Goal: Task Accomplishment & Management: Manage account settings

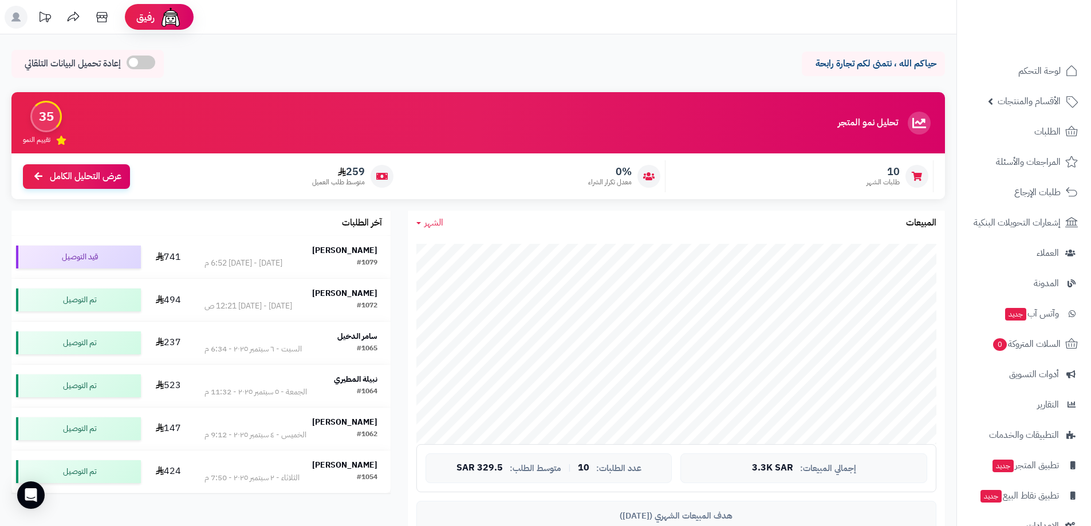
scroll to position [115, 0]
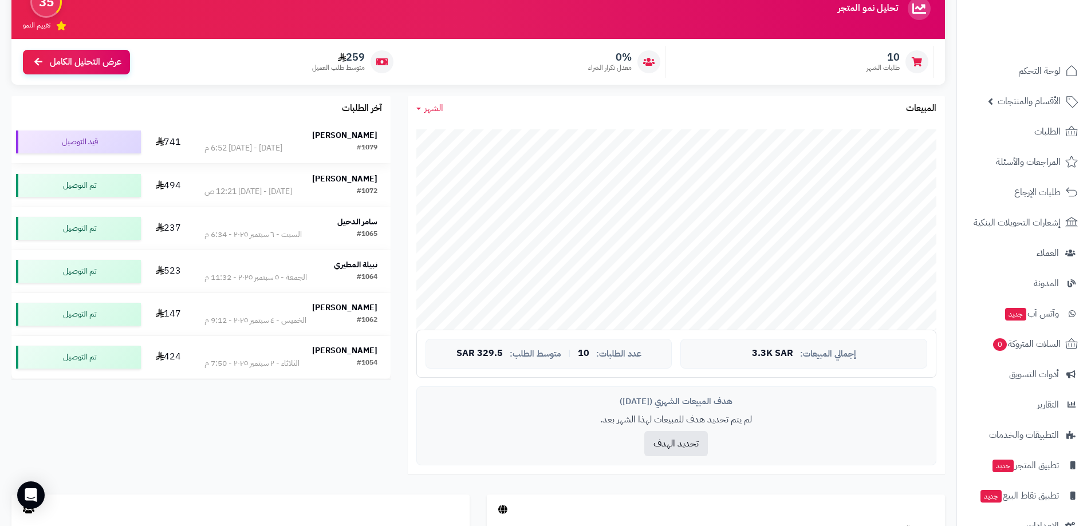
click at [282, 143] on div "[DATE] - [DATE] 6:52 م" at bounding box center [243, 148] width 78 height 11
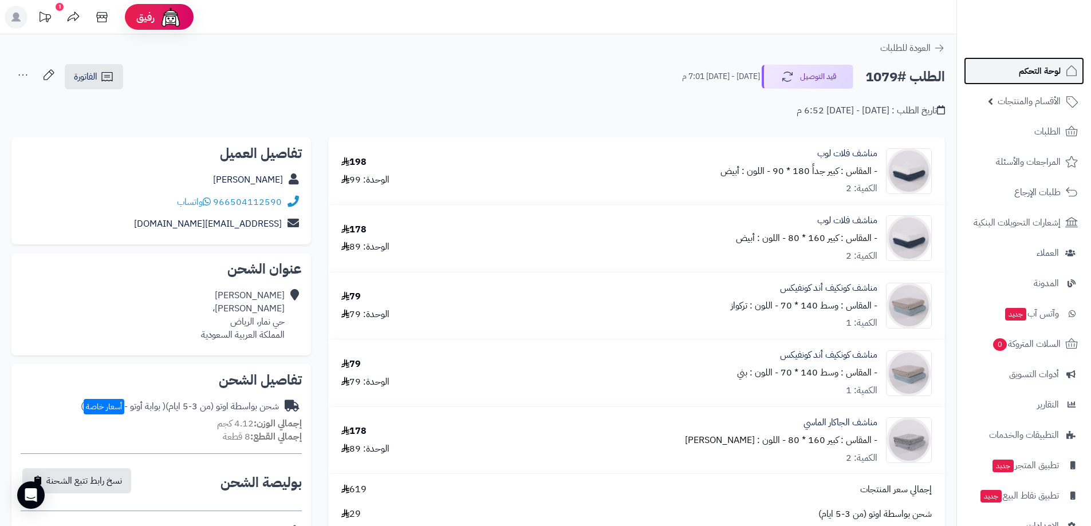
click at [1038, 76] on span "لوحة التحكم" at bounding box center [1040, 71] width 42 height 16
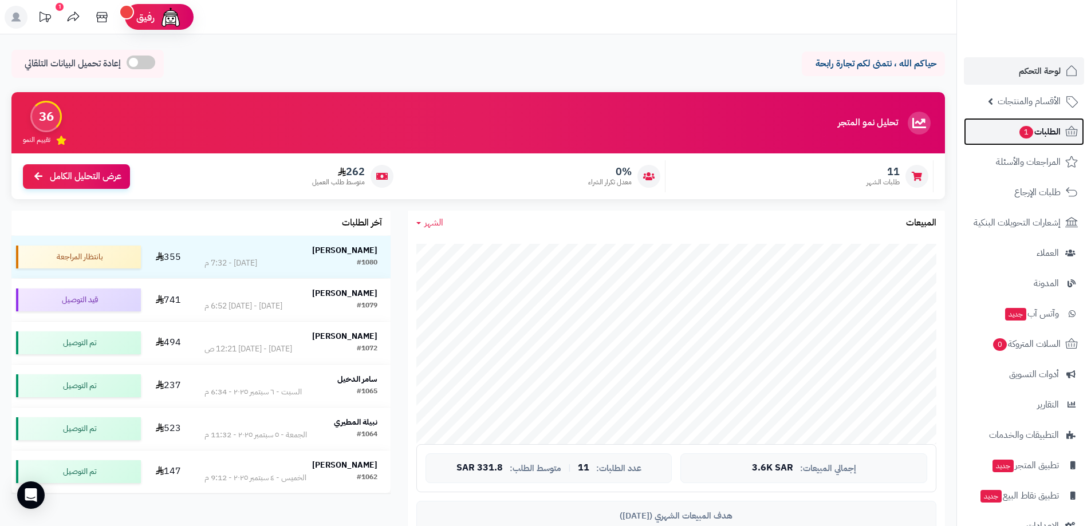
click at [1056, 133] on span "الطلبات 1" at bounding box center [1039, 132] width 42 height 16
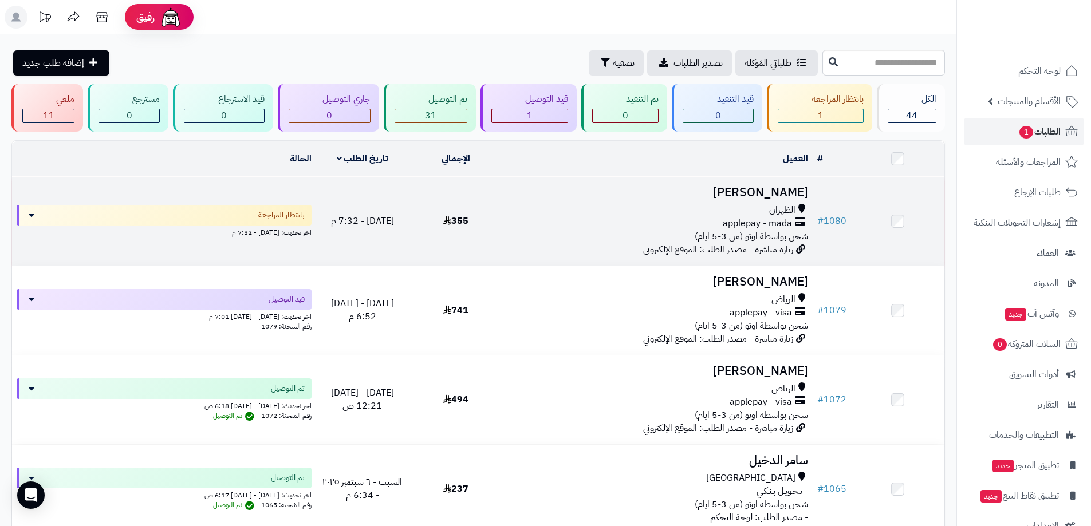
click at [703, 218] on div "applepay - mada" at bounding box center [657, 223] width 301 height 13
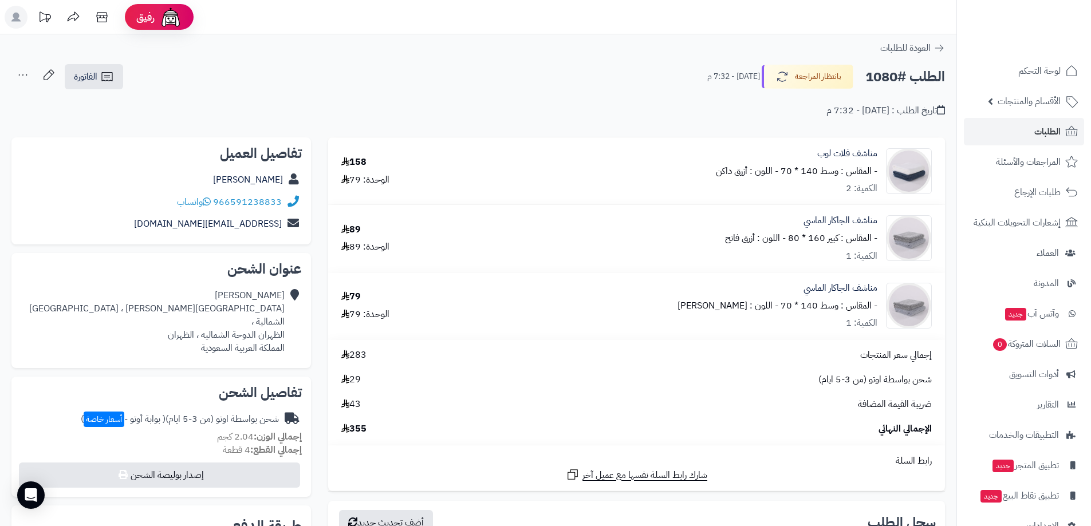
click at [546, 71] on div "الطلب #1080 بانتظار المراجعة [DATE] - 7:32 م الفاتورة طباعة الفاتورة إرسال الفا…" at bounding box center [477, 77] width 933 height 27
click at [1043, 101] on span "الأقسام والمنتجات" at bounding box center [1029, 101] width 63 height 16
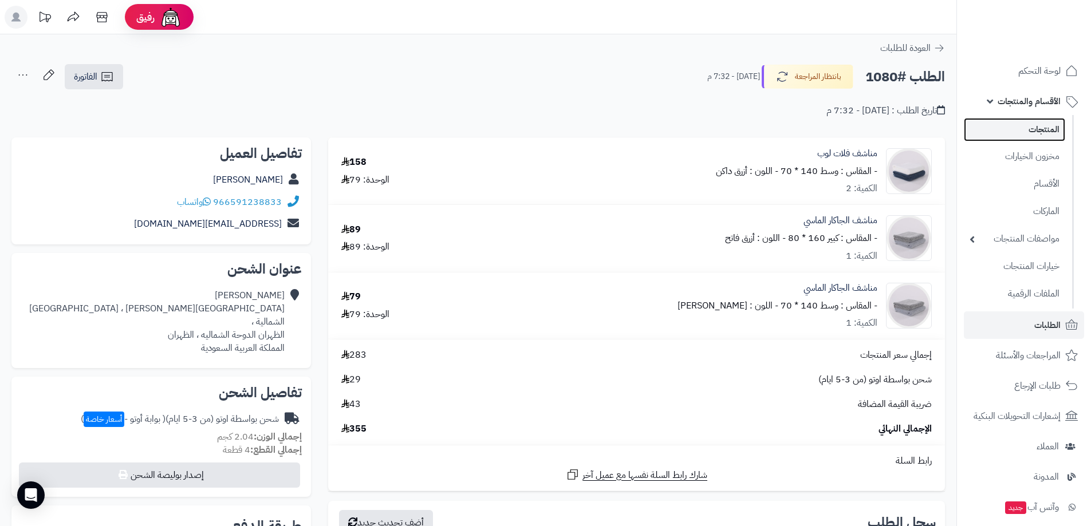
click at [1047, 131] on link "المنتجات" at bounding box center [1014, 129] width 101 height 23
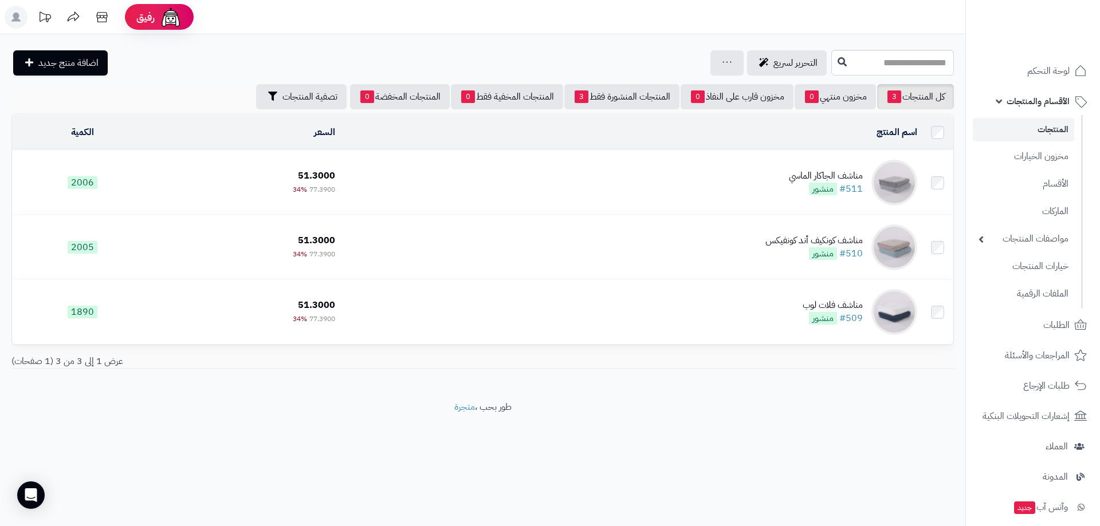
click at [1045, 130] on link "المنتجات" at bounding box center [1022, 129] width 101 height 23
click at [1051, 128] on link "المنتجات" at bounding box center [1022, 129] width 101 height 23
click at [1045, 75] on span "لوحة التحكم" at bounding box center [1048, 71] width 42 height 16
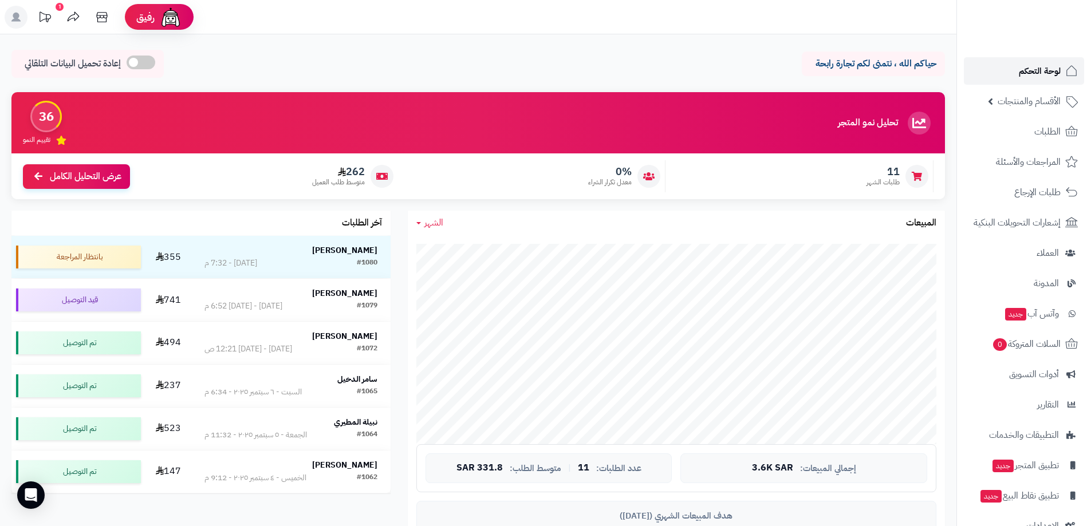
click at [1047, 72] on span "لوحة التحكم" at bounding box center [1040, 71] width 42 height 16
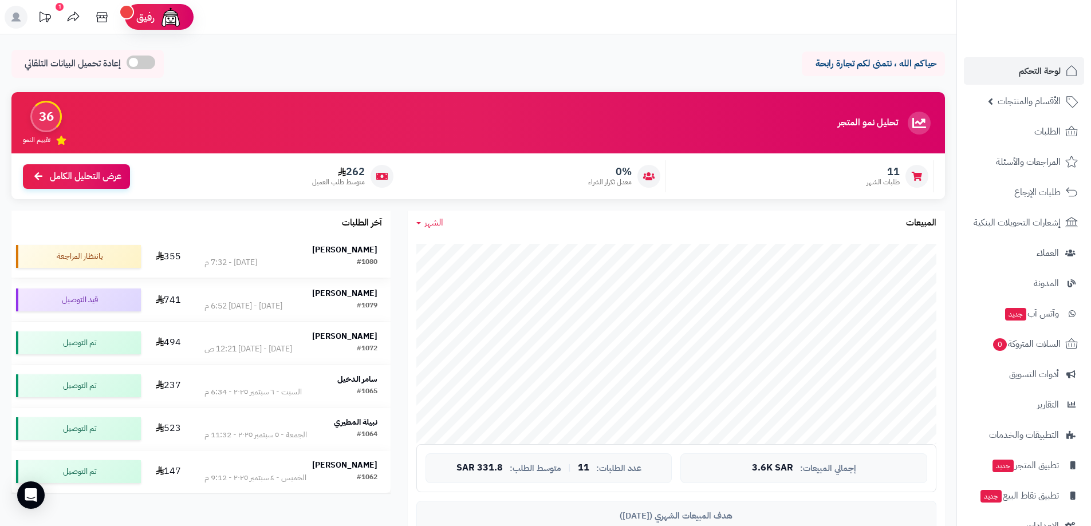
click at [352, 255] on strong "[PERSON_NAME]" at bounding box center [344, 250] width 65 height 12
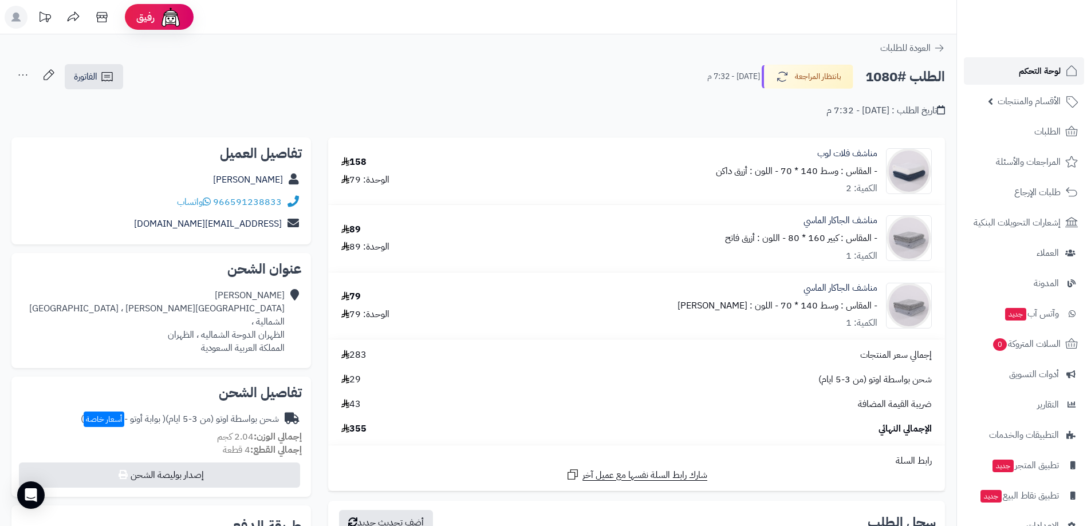
click at [1049, 73] on span "لوحة التحكم" at bounding box center [1040, 71] width 42 height 16
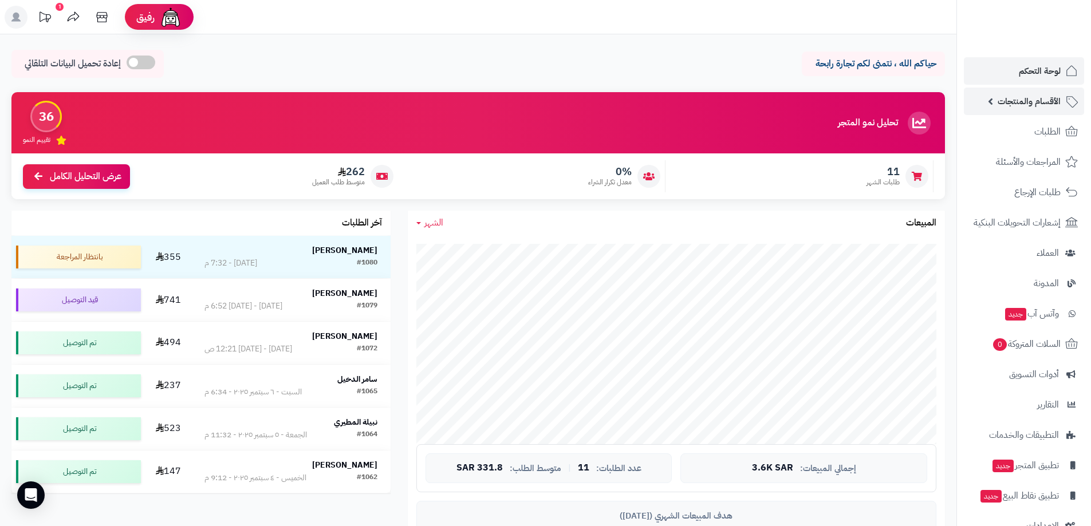
click at [1041, 101] on span "الأقسام والمنتجات" at bounding box center [1029, 101] width 63 height 16
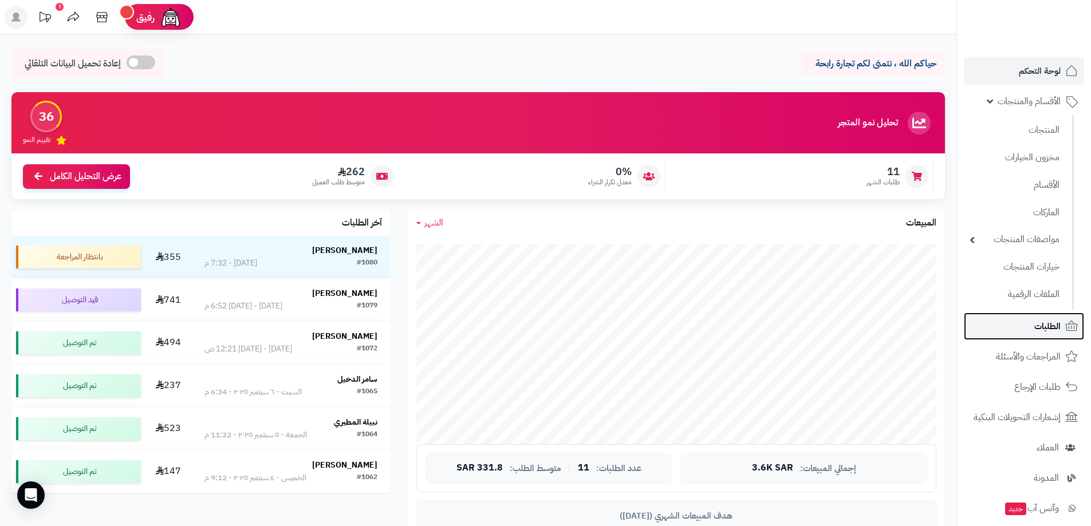
click at [1043, 322] on span "الطلبات" at bounding box center [1047, 326] width 26 height 16
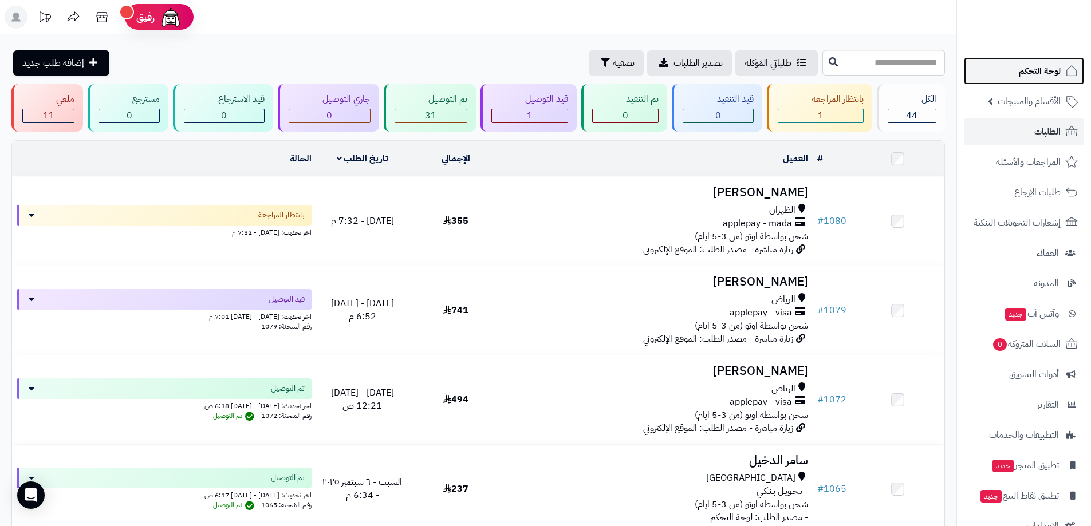
click at [1047, 73] on span "لوحة التحكم" at bounding box center [1040, 71] width 42 height 16
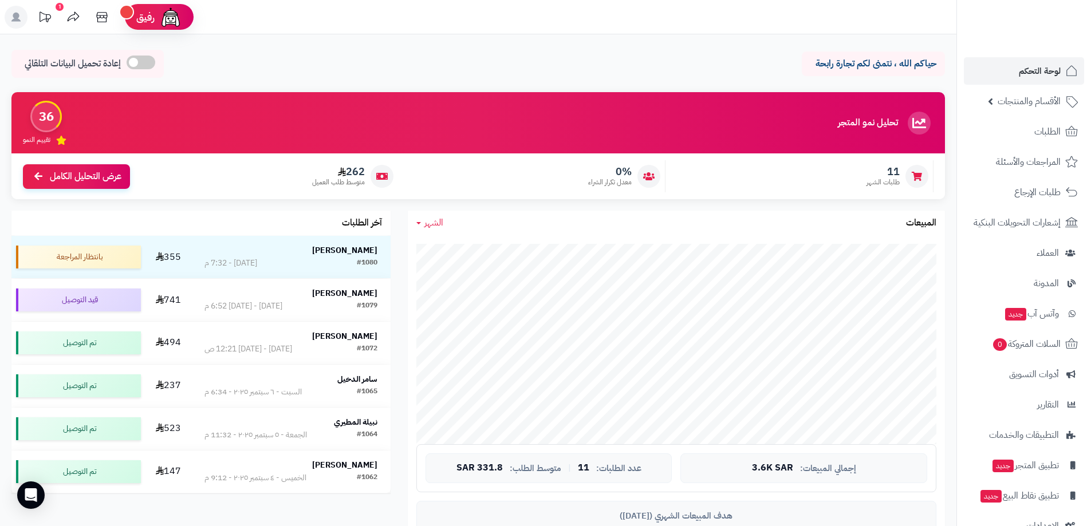
click at [61, 7] on div "1" at bounding box center [60, 7] width 8 height 8
click at [1046, 74] on span "لوحة التحكم" at bounding box center [1040, 71] width 42 height 16
click at [1043, 100] on span "الأقسام والمنتجات" at bounding box center [1029, 101] width 63 height 16
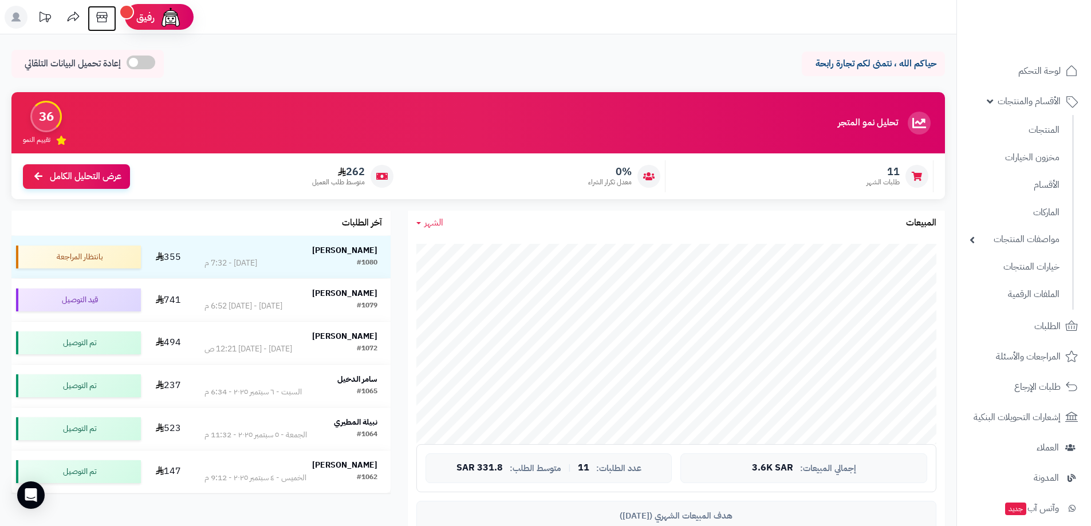
click at [100, 17] on icon at bounding box center [101, 17] width 11 height 10
